Goal: Navigation & Orientation: Find specific page/section

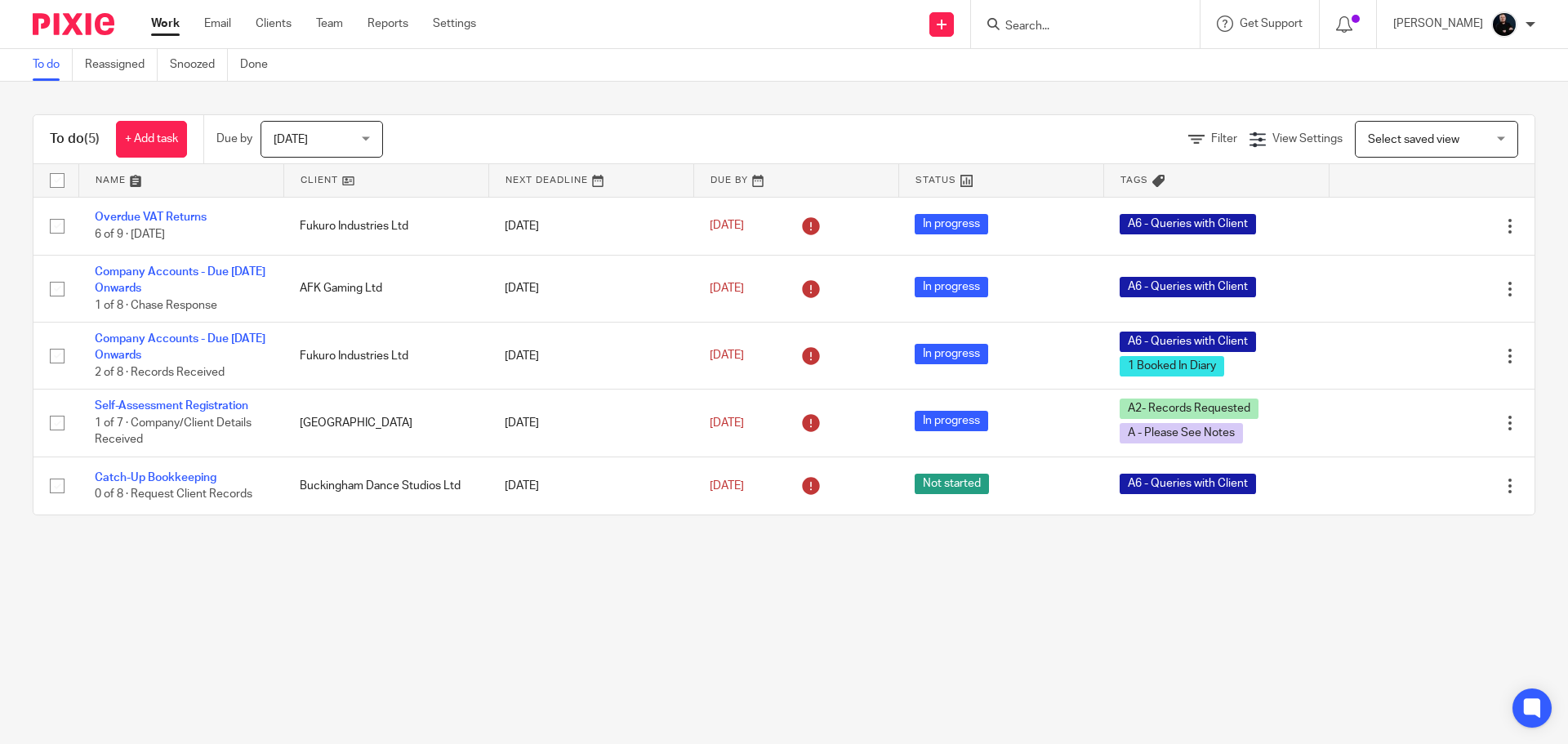
click at [891, 96] on div "To do (5) + Add task Due by [DATE] [DATE] [DATE] [DATE] This week Next week Thi…" at bounding box center [784, 315] width 1568 height 467
click at [788, 658] on main "To do Reassigned Snoozed Done To do (5) + Add task Due by Today Today Today Tom…" at bounding box center [784, 372] width 1568 height 744
click at [784, 642] on main "To do Reassigned Snoozed Done To do (5) + Add task Due by Today Today Today Tom…" at bounding box center [784, 372] width 1568 height 744
click at [1245, 571] on main "To do Reassigned Snoozed Done To do (5) + Add task Due by Today Today Today Tom…" at bounding box center [784, 372] width 1568 height 744
click at [664, 618] on main "To do Reassigned Snoozed Done To do (5) + Add task Due by Today Today Today Tom…" at bounding box center [784, 372] width 1568 height 744
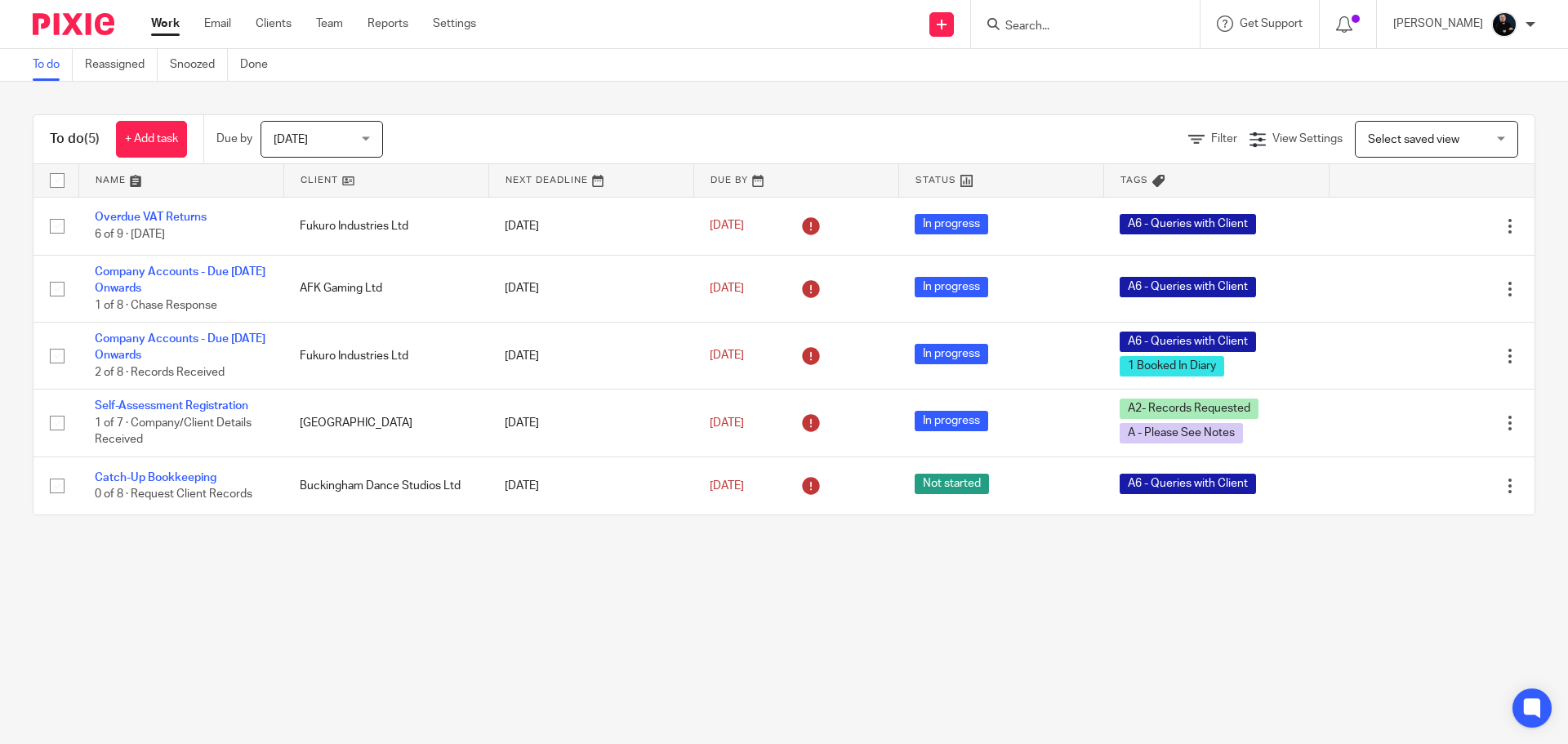
click at [584, 622] on main "To do Reassigned Snoozed Done To do (5) + Add task Due by Today Today Today Tom…" at bounding box center [784, 372] width 1568 height 744
click at [585, 625] on main "To do Reassigned Snoozed Done To do (5) + Add task Due by Today Today Today Tom…" at bounding box center [784, 372] width 1568 height 744
click at [635, 650] on main "To do Reassigned Snoozed Done To do (5) + Add task Due by Today Today Today Tom…" at bounding box center [784, 372] width 1568 height 744
click at [595, 137] on div "Filter View Settings View Settings Manage saved views Select saved view Select …" at bounding box center [972, 138] width 1123 height 37
click at [1075, 23] on input "Search" at bounding box center [1078, 27] width 147 height 15
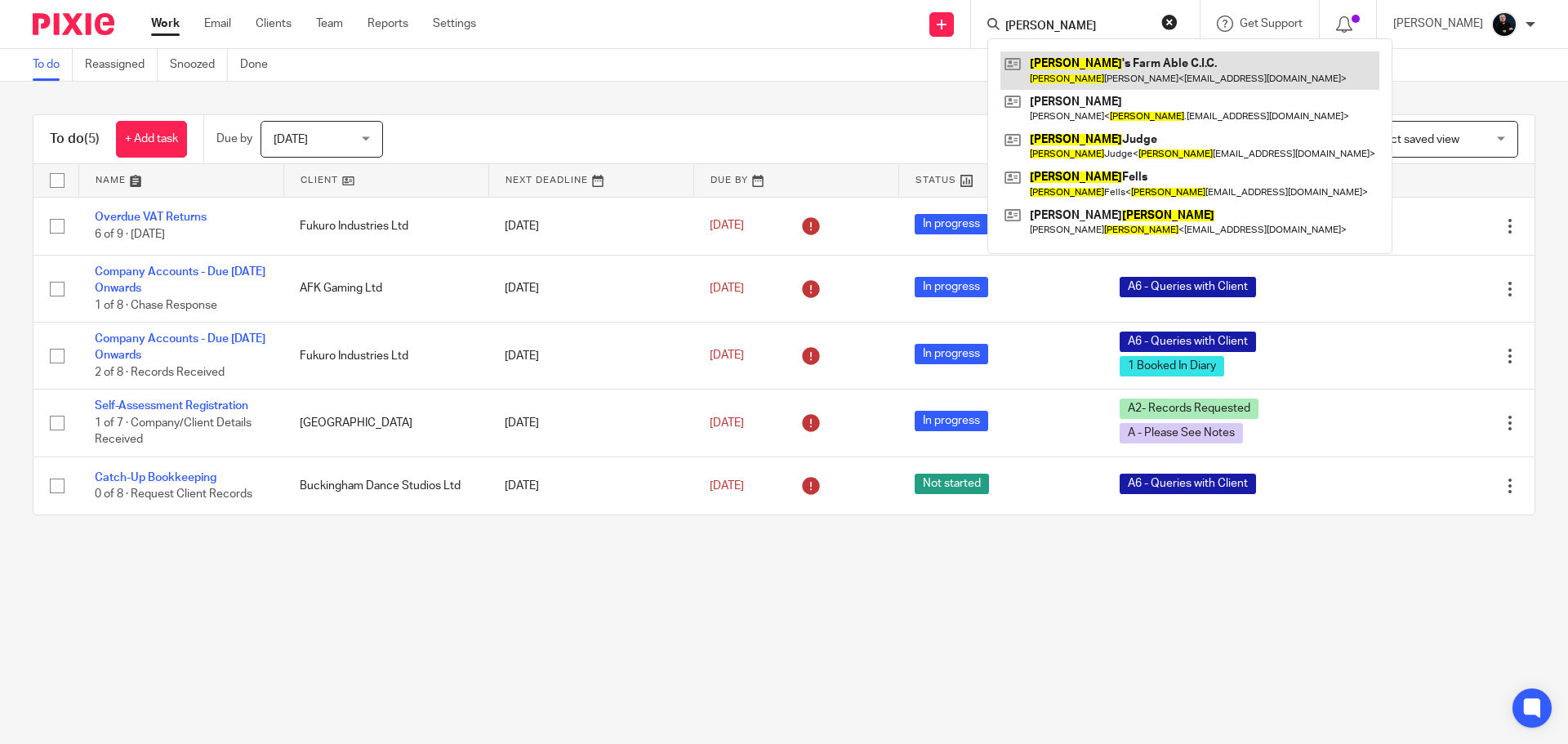
type input "penny"
click at [1117, 66] on link at bounding box center [1190, 71] width 379 height 38
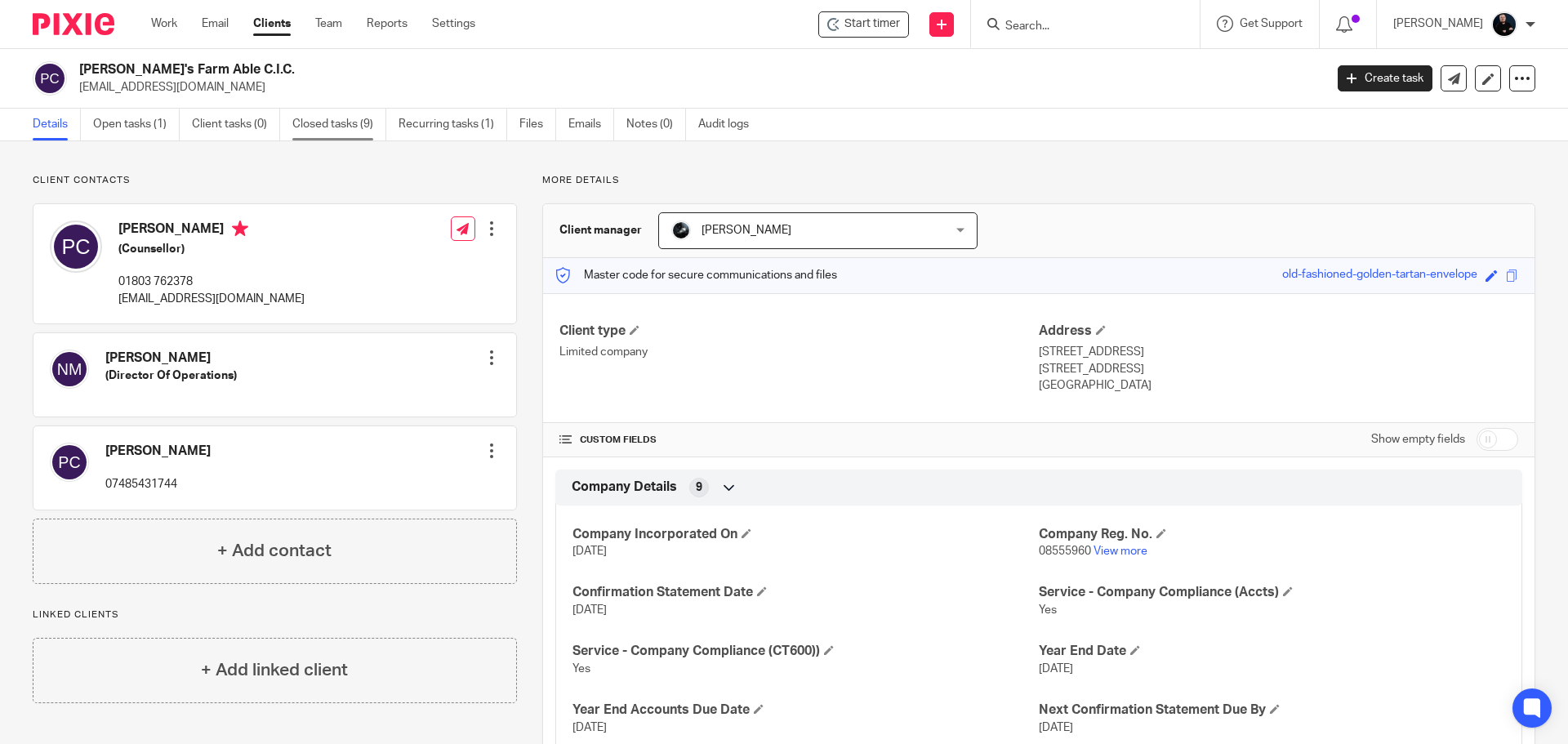
click at [299, 126] on link "Closed tasks (9)" at bounding box center [340, 124] width 94 height 32
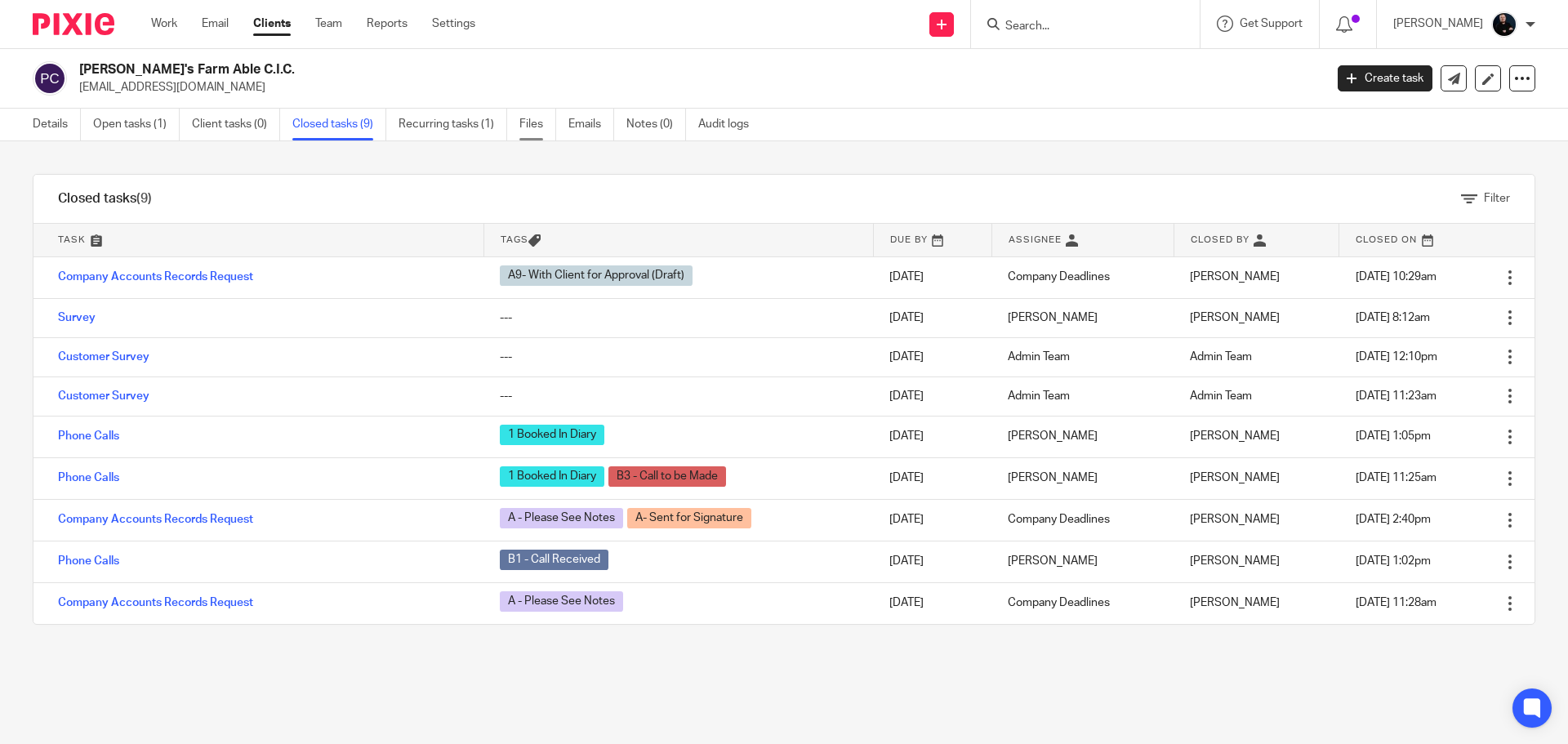
click at [530, 120] on link "Files" at bounding box center [537, 124] width 37 height 32
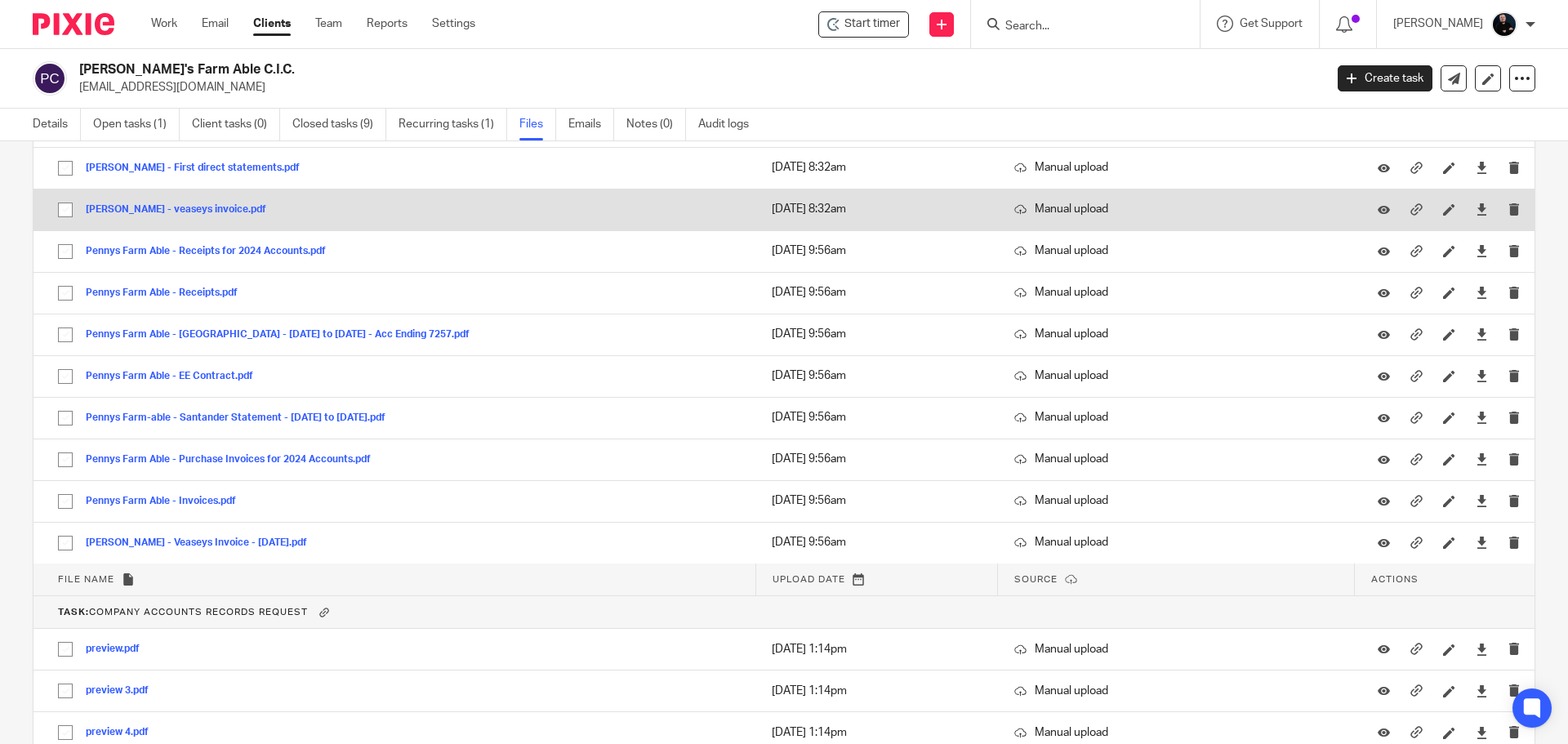
scroll to position [490, 0]
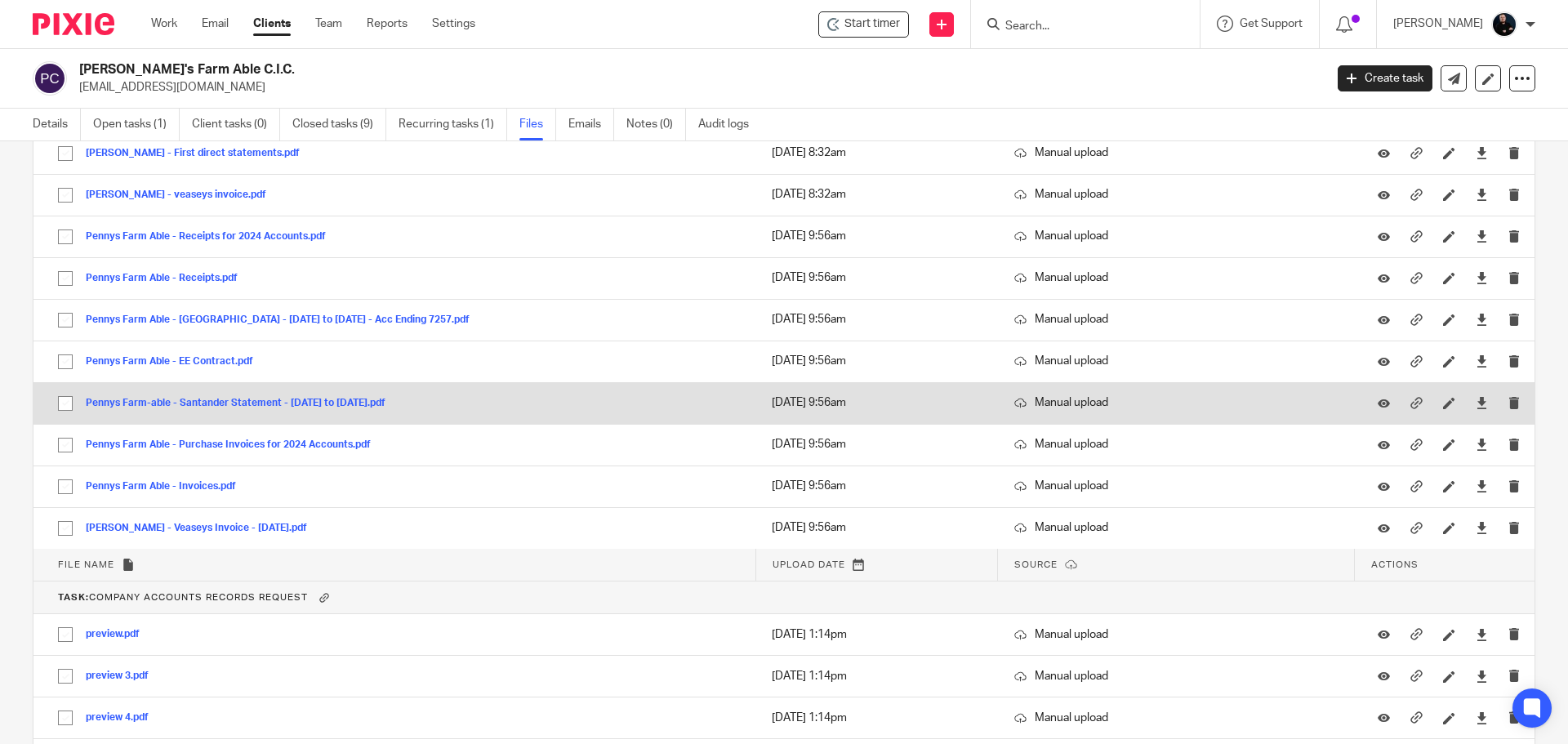
click at [284, 405] on button "Pennys Farm-able - Santander Statement - July to October 2024.pdf" at bounding box center [242, 404] width 312 height 11
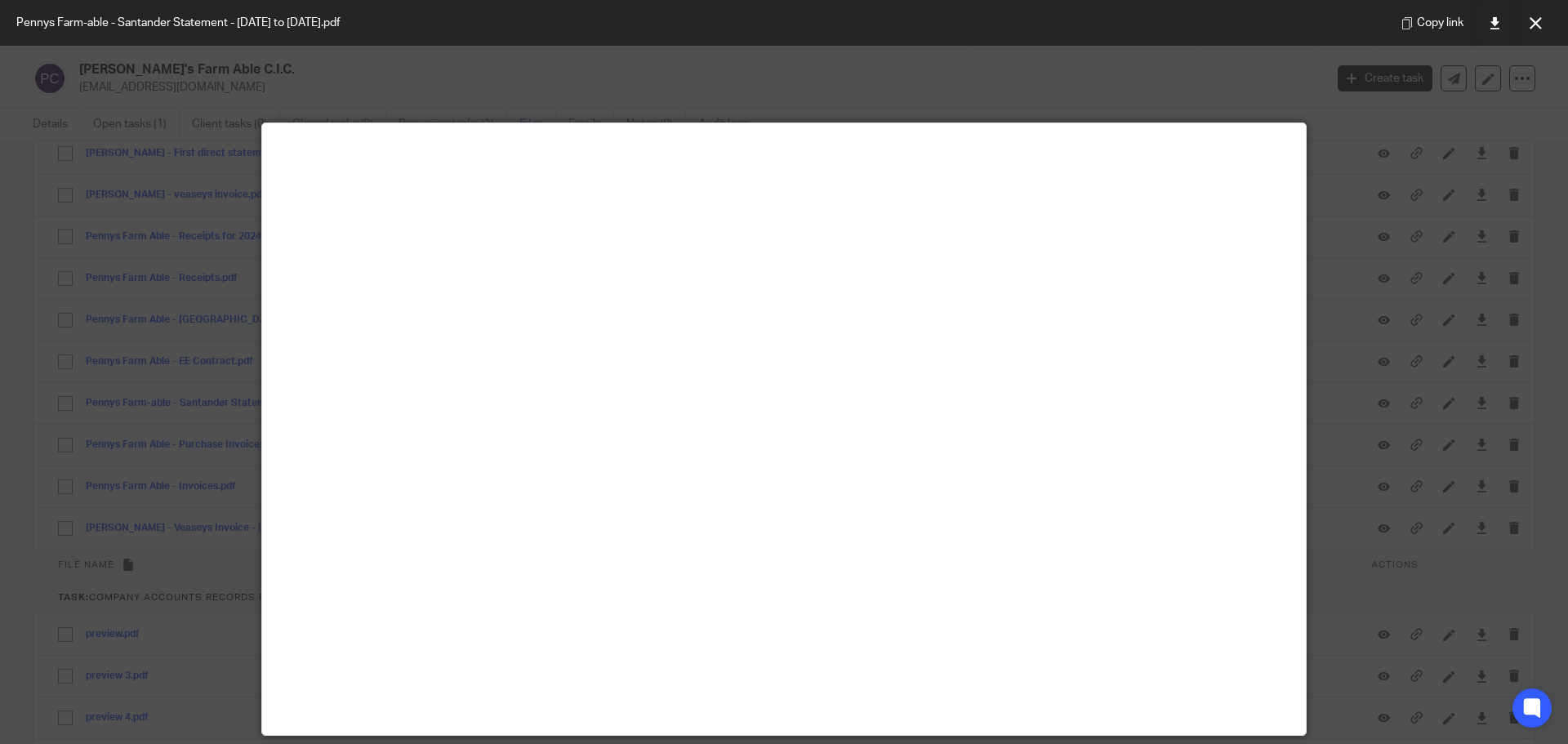
scroll to position [115, 0]
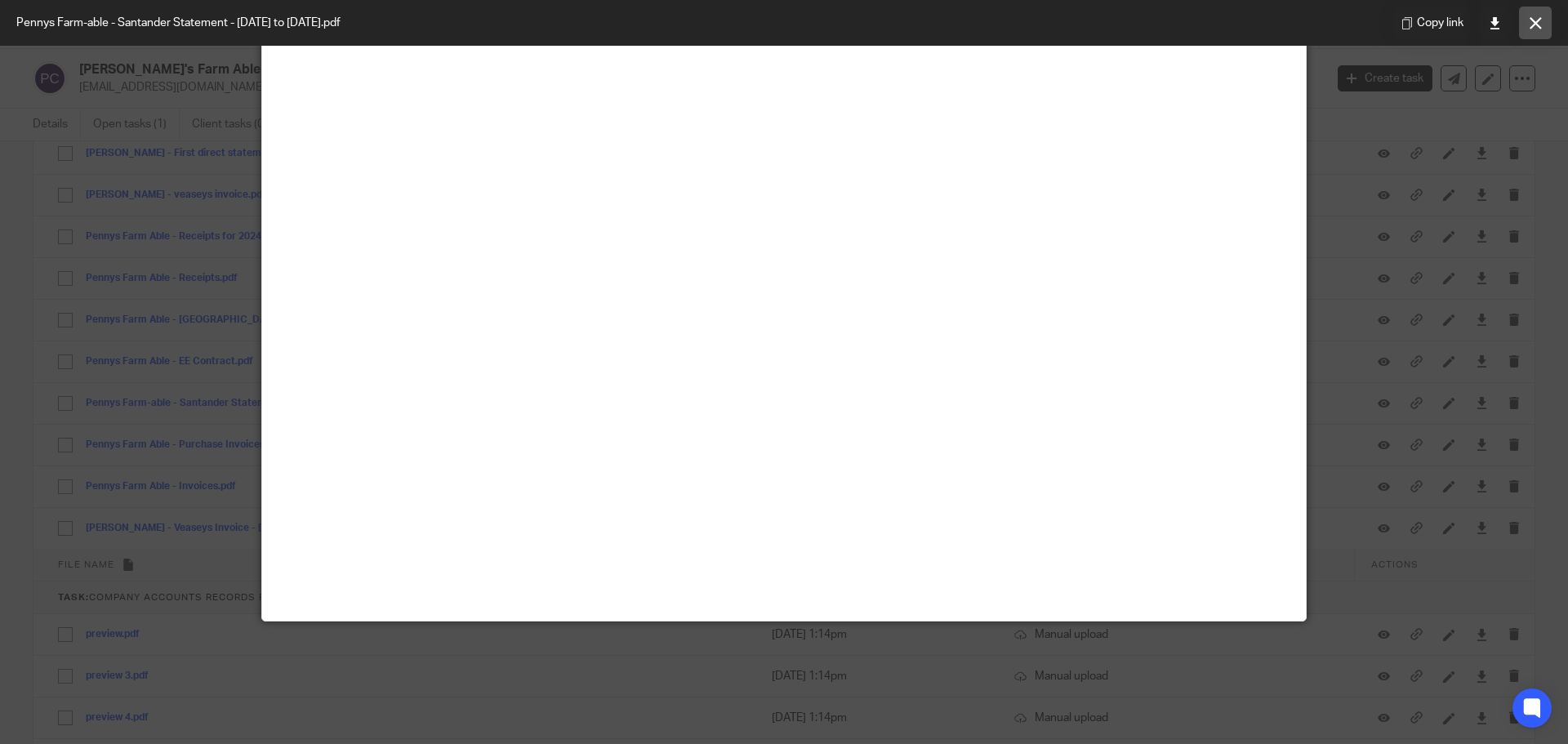
click at [1531, 25] on icon at bounding box center [1536, 23] width 12 height 12
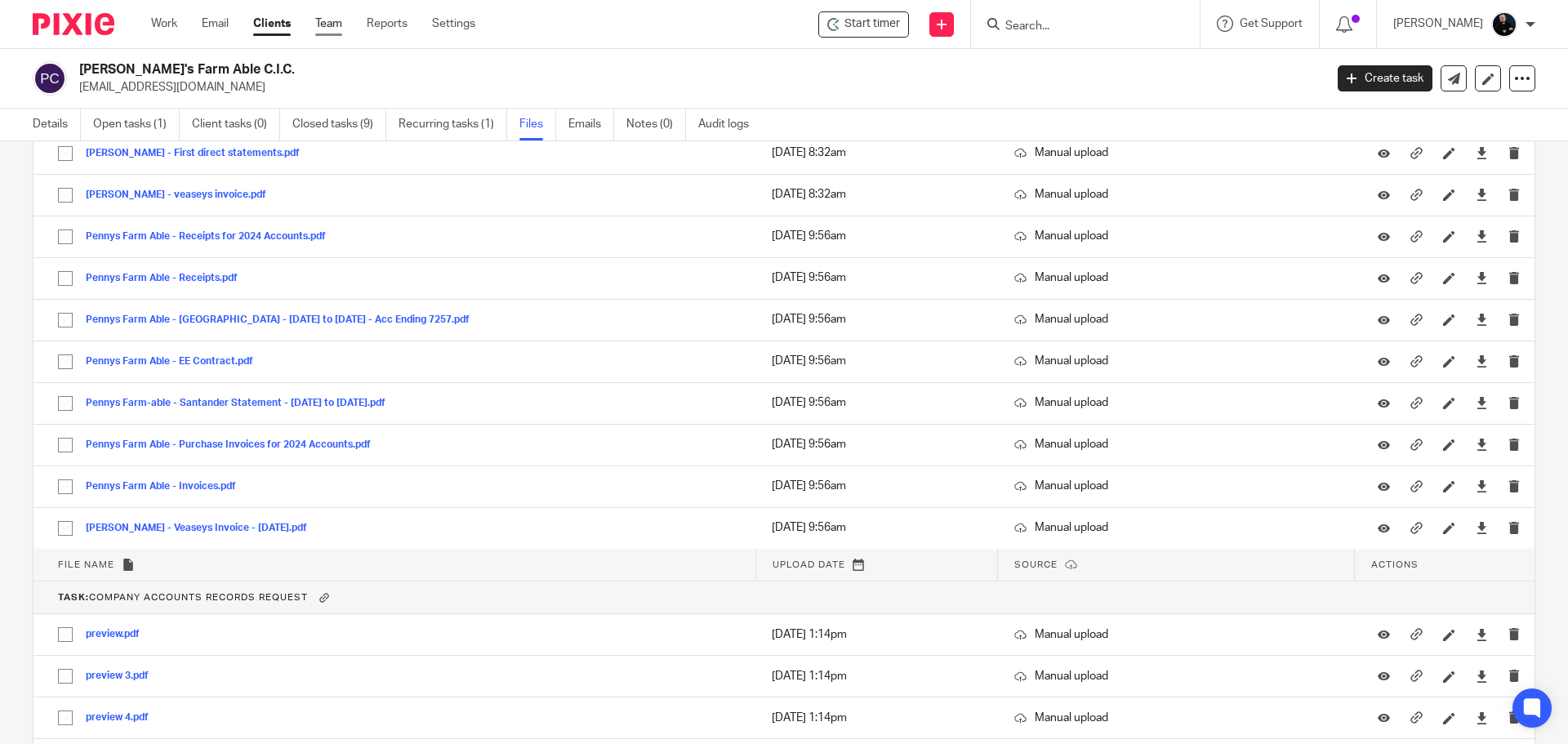
click at [330, 28] on link "Team" at bounding box center [328, 23] width 27 height 16
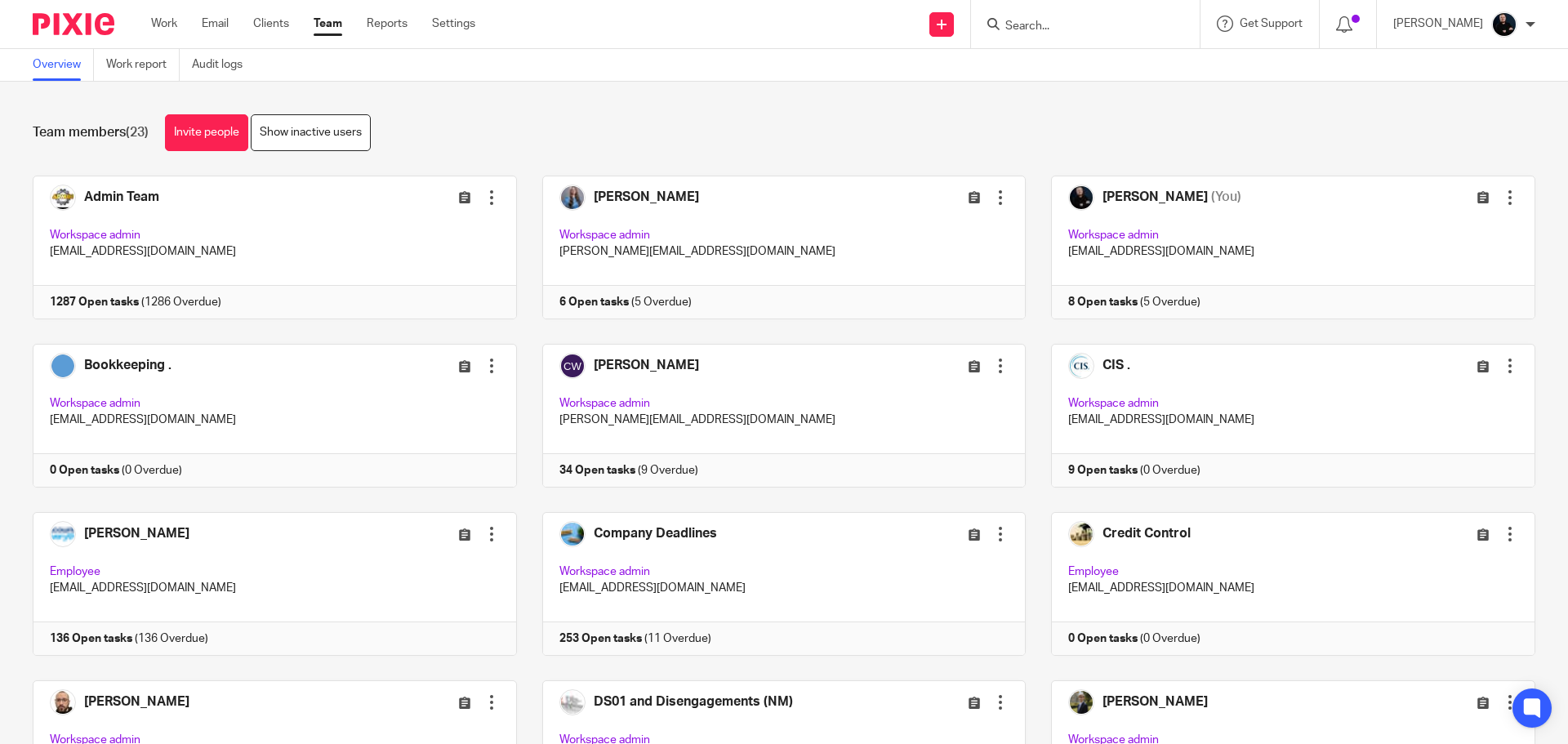
click at [768, 109] on div "Team members (23) Invite people Show inactive users Invite team members Add inv…" at bounding box center [784, 413] width 1568 height 662
click at [1053, 19] on form at bounding box center [1091, 24] width 174 height 21
click at [1053, 20] on input "Search" at bounding box center [1078, 27] width 147 height 15
type input "afk"
click at [1097, 74] on link at bounding box center [1146, 71] width 292 height 38
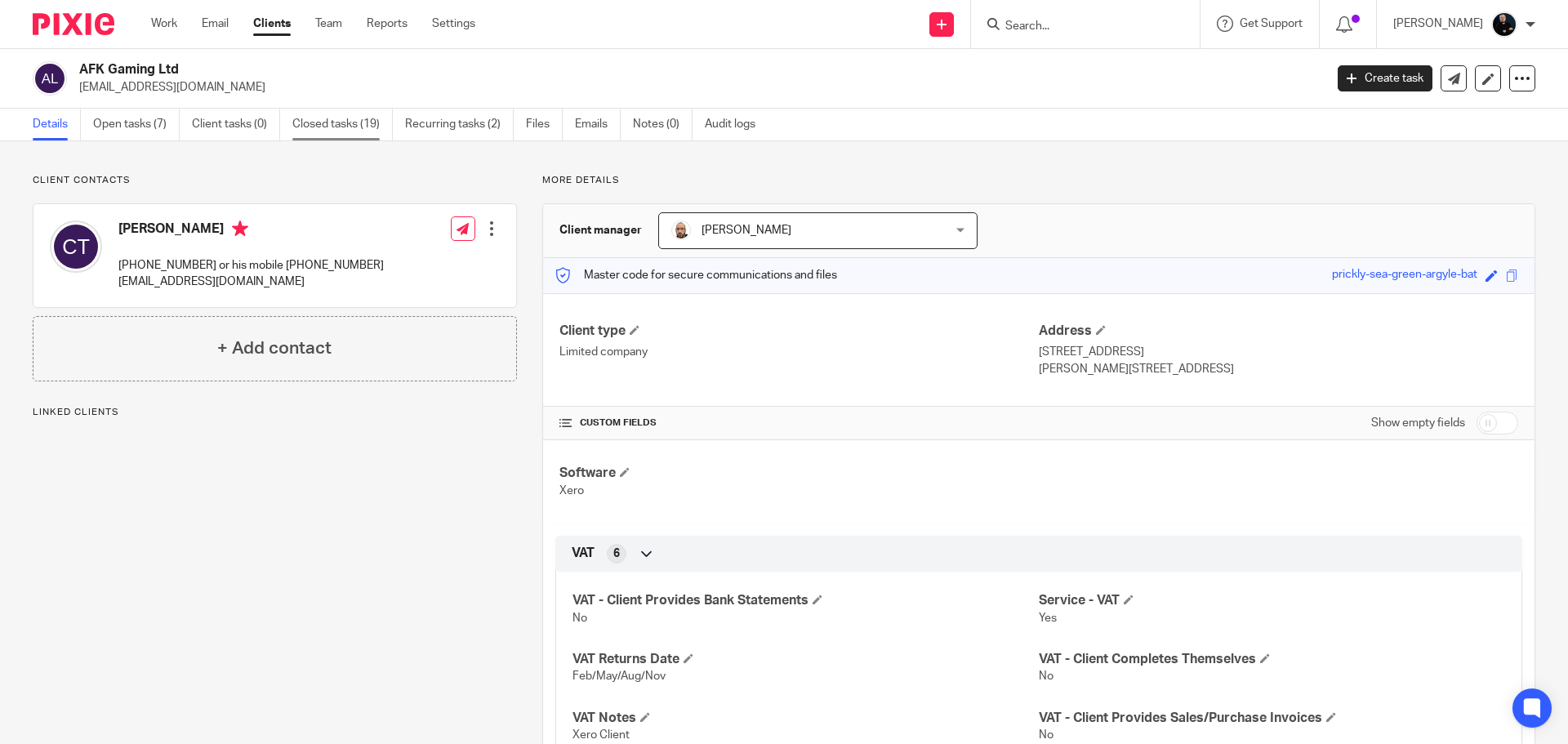
click at [318, 123] on link "Closed tasks (19)" at bounding box center [343, 124] width 101 height 32
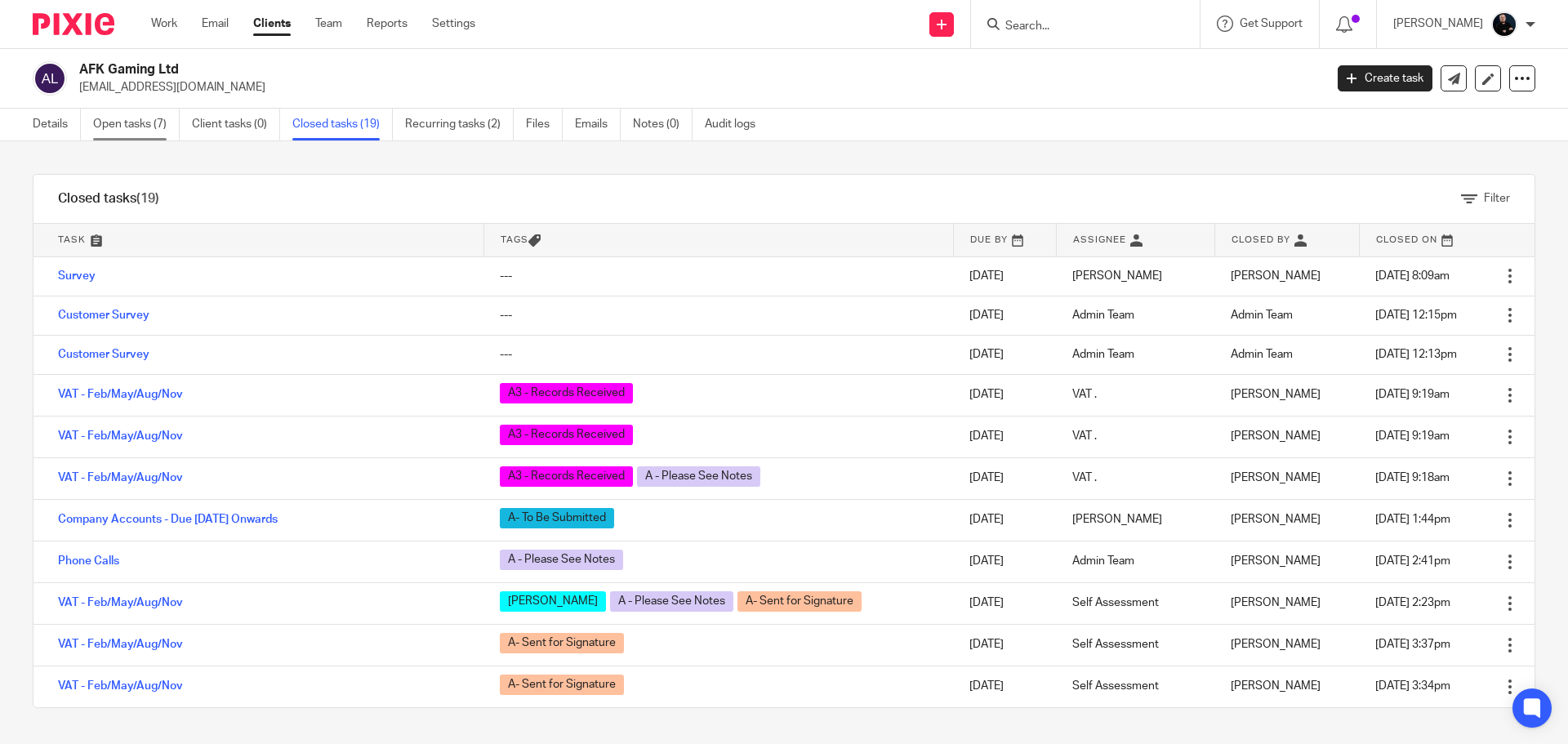
click at [117, 126] on link "Open tasks (7)" at bounding box center [136, 124] width 87 height 32
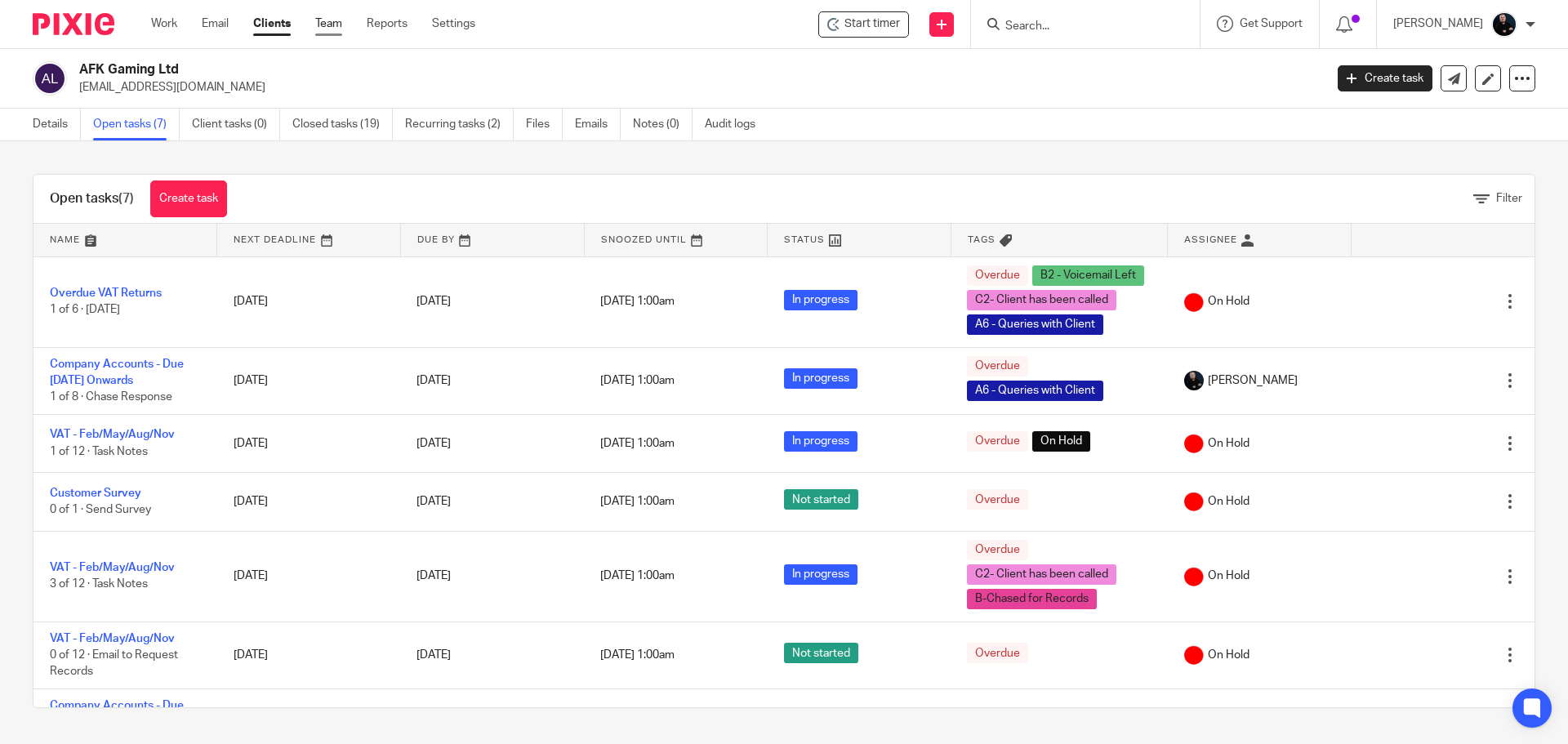
click at [330, 22] on link "Team" at bounding box center [328, 23] width 27 height 16
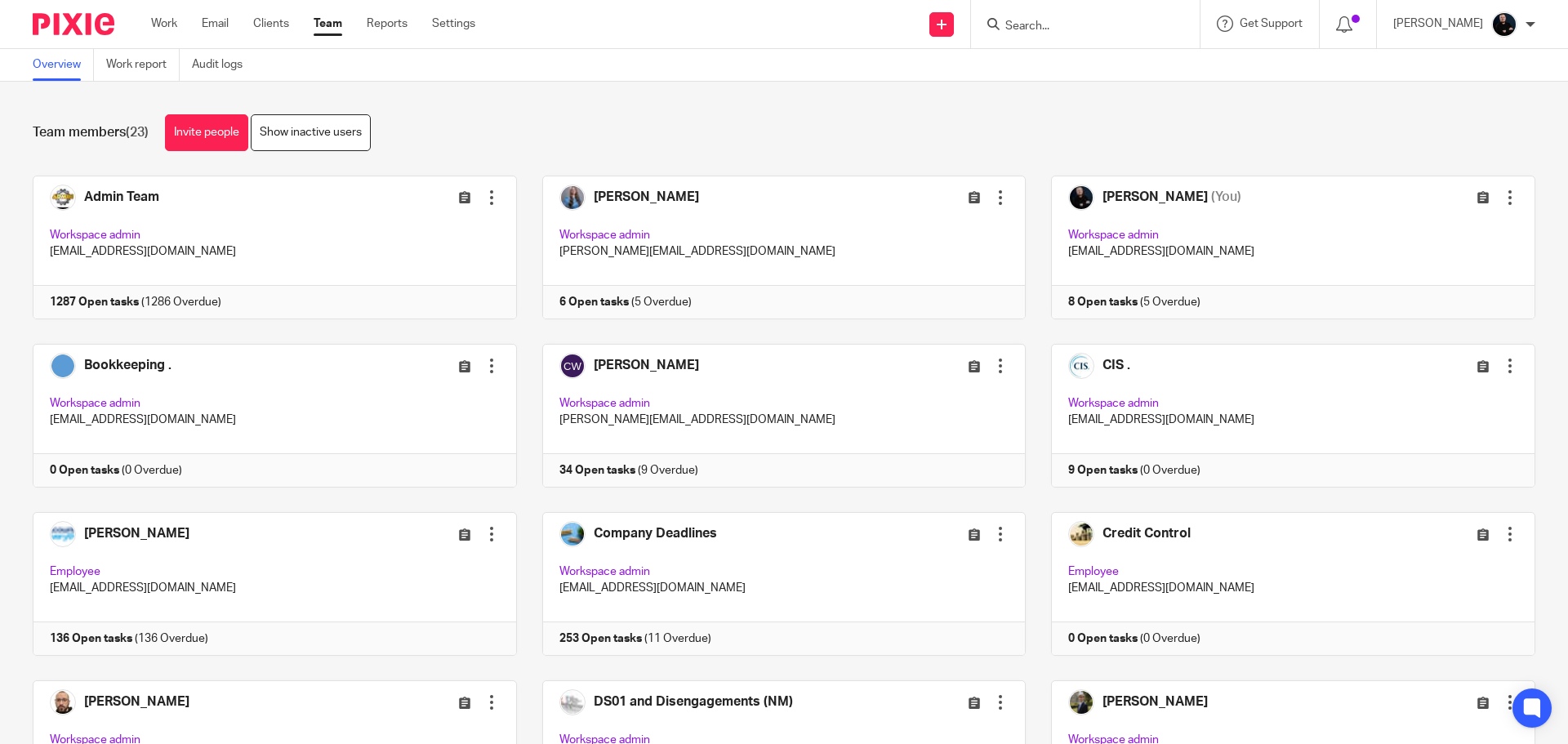
click at [702, 108] on div "Team members (23) Invite people Show inactive users Invite team members Add inv…" at bounding box center [784, 413] width 1568 height 662
click at [912, 126] on div "Team members (23) Invite people Show inactive users" at bounding box center [784, 133] width 1503 height 37
